Goal: Find specific page/section: Find specific page/section

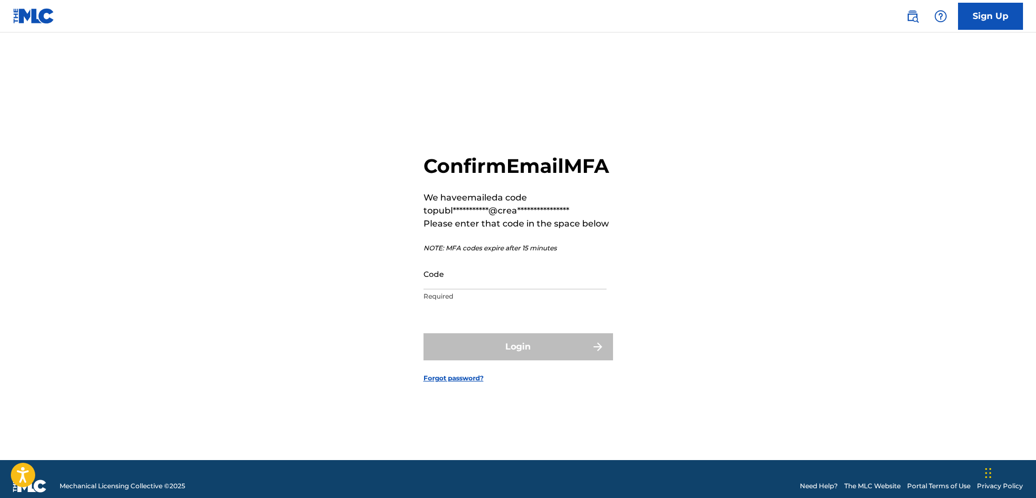
click at [514, 289] on input "Code" at bounding box center [515, 273] width 183 height 31
paste input "741942"
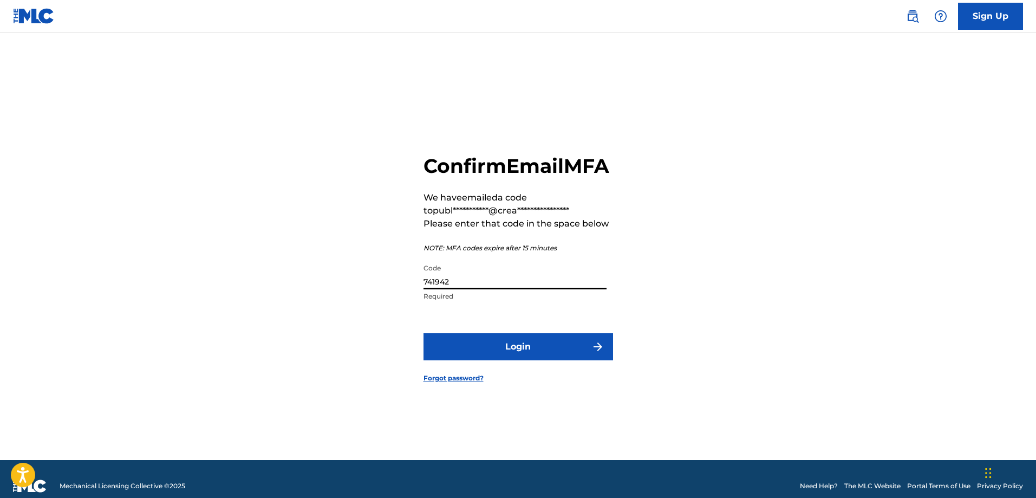
type input "741942"
click at [516, 343] on form "**********" at bounding box center [519, 260] width 190 height 400
click at [513, 353] on button "Login" at bounding box center [519, 346] width 190 height 27
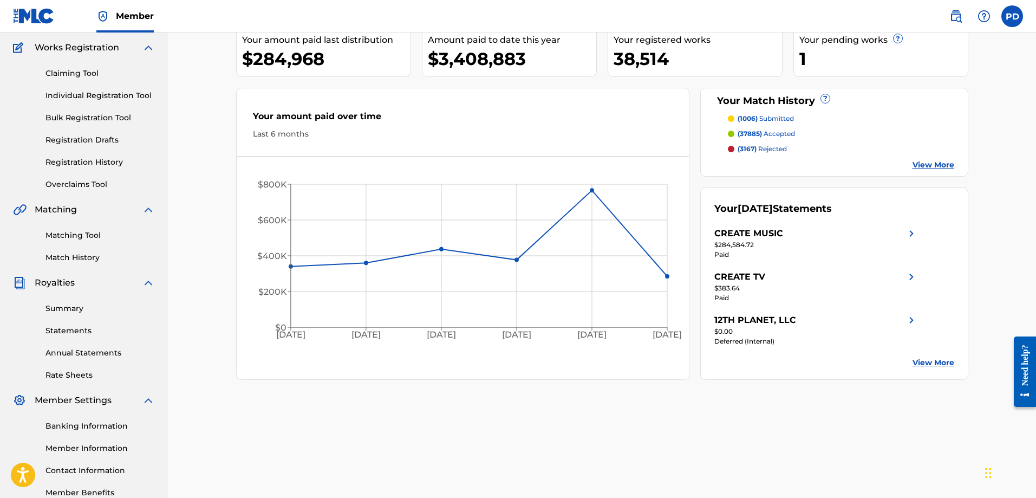
scroll to position [152, 0]
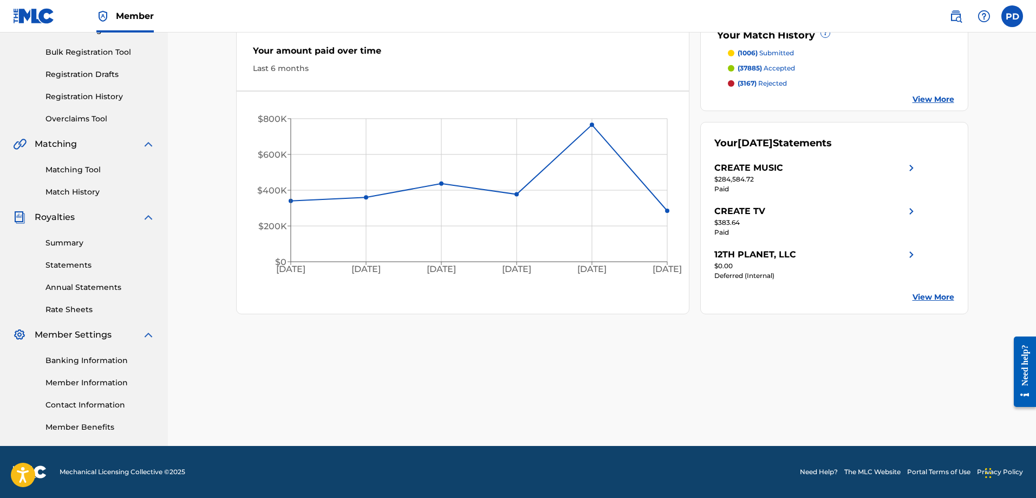
click at [79, 309] on link "Rate Sheets" at bounding box center [99, 309] width 109 height 11
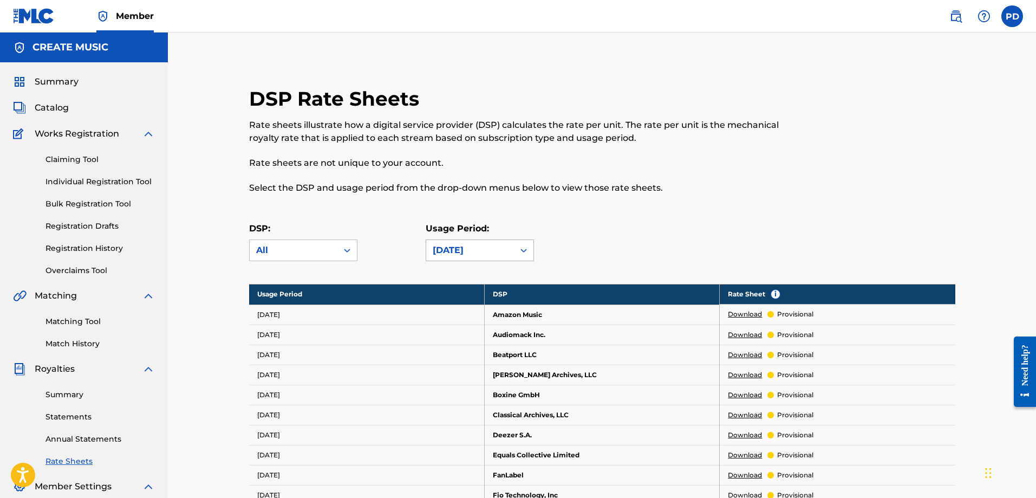
click at [466, 244] on div "[DATE]" at bounding box center [470, 250] width 75 height 13
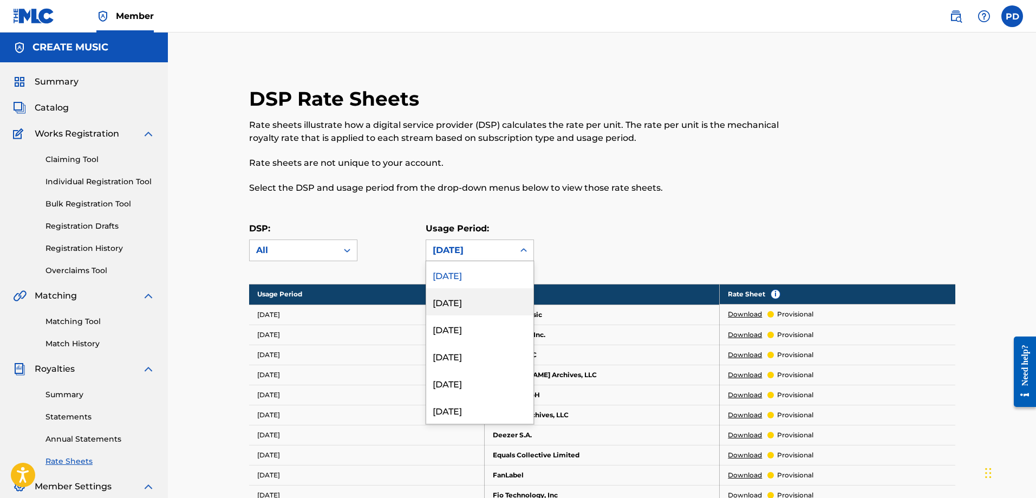
click at [458, 304] on div "[DATE]" at bounding box center [479, 301] width 107 height 27
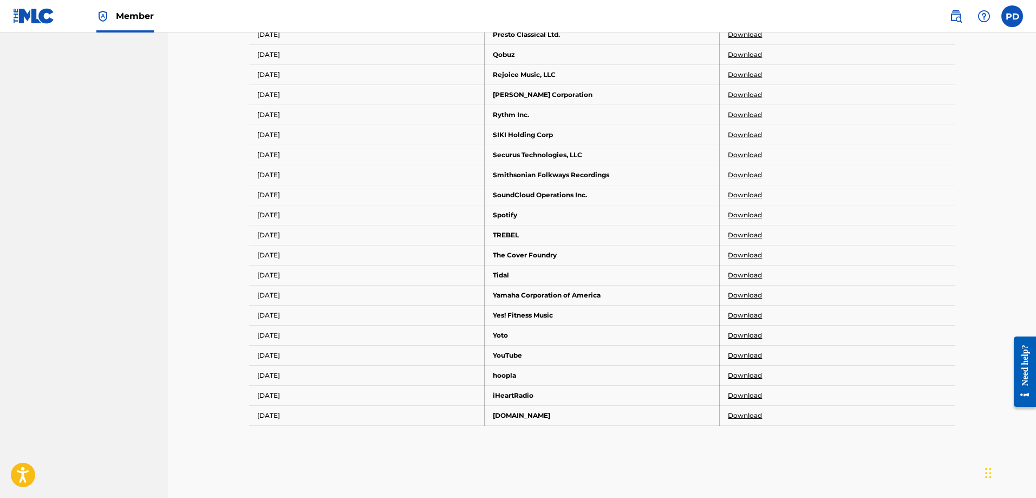
scroll to position [903, 0]
